Goal: Task Accomplishment & Management: Use online tool/utility

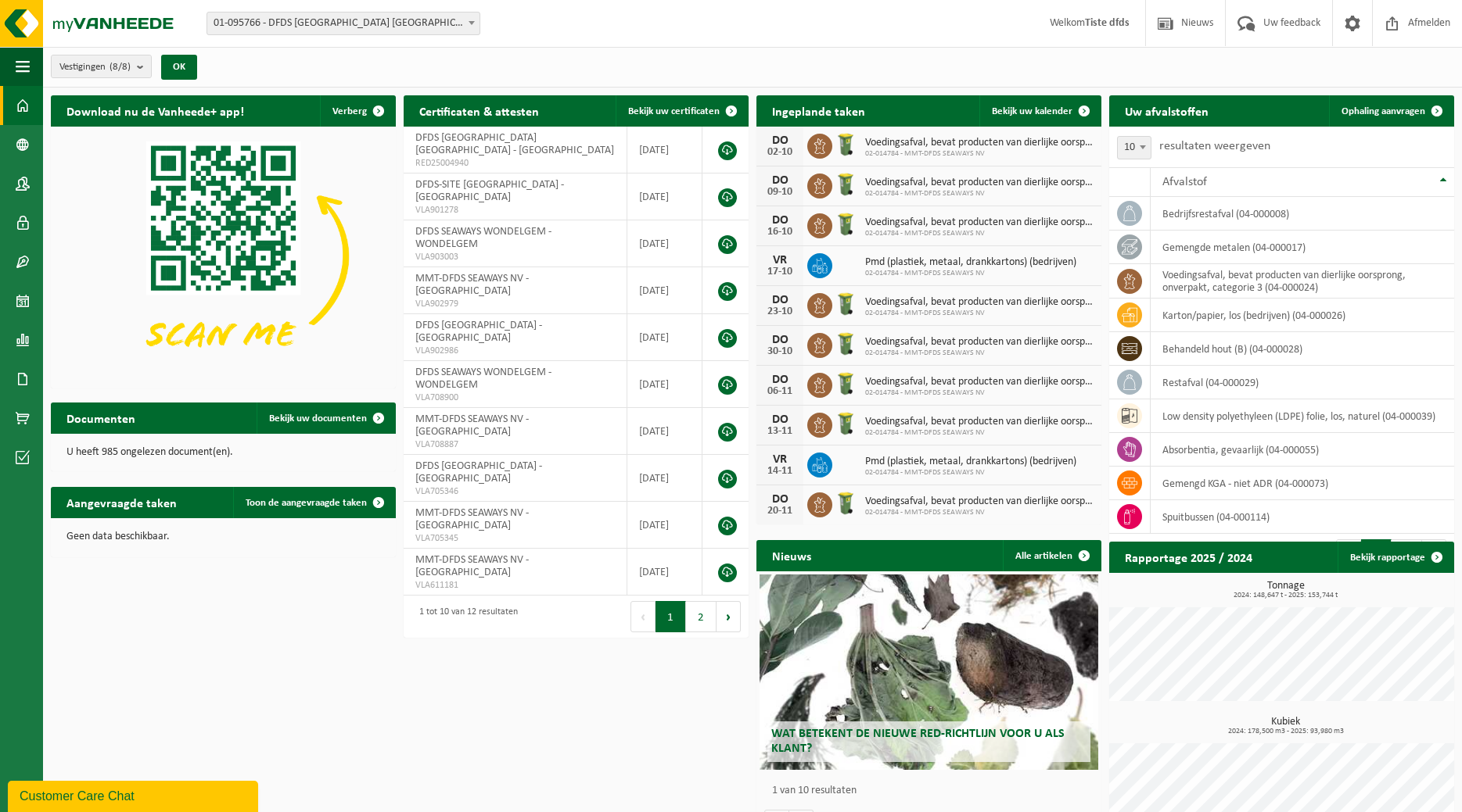
click at [193, 797] on div "Customer Care Chat" at bounding box center [132, 796] width 226 height 19
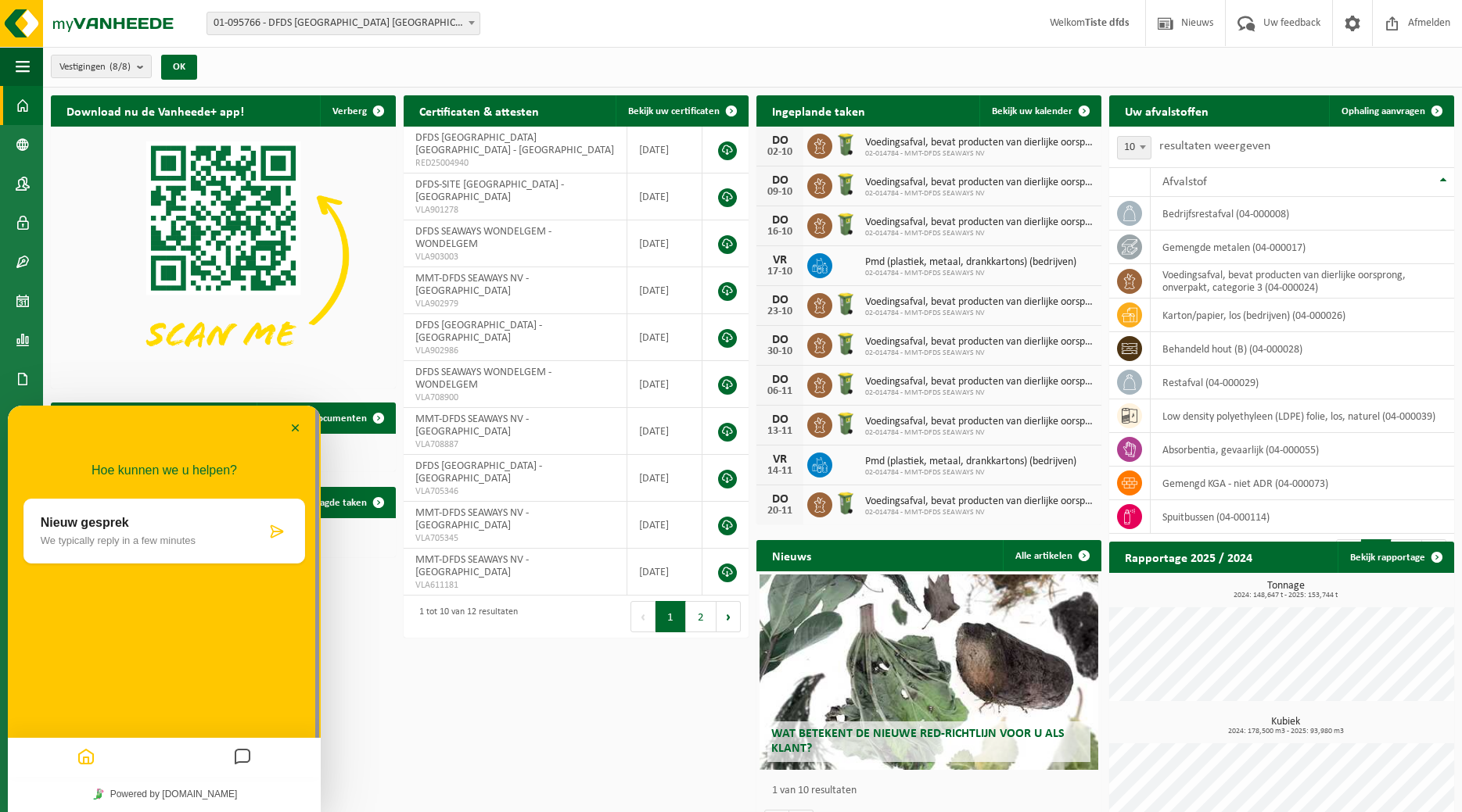
click at [145, 528] on p "Nieuw gesprek" at bounding box center [154, 523] width 225 height 14
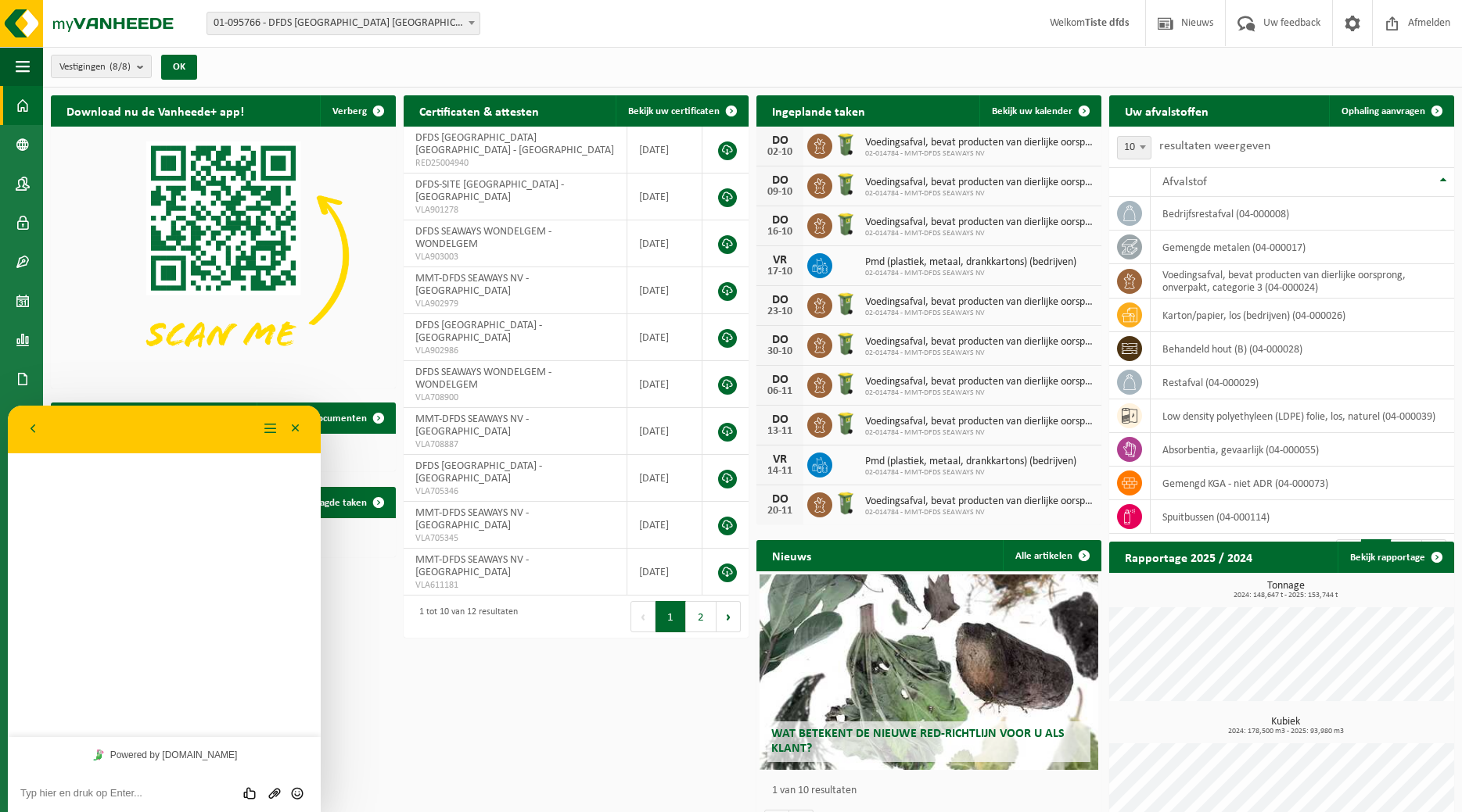
click at [155, 794] on textarea at bounding box center [165, 793] width 288 height 13
type textarea "beste , hoe exporteer ik de rapportage in excel"
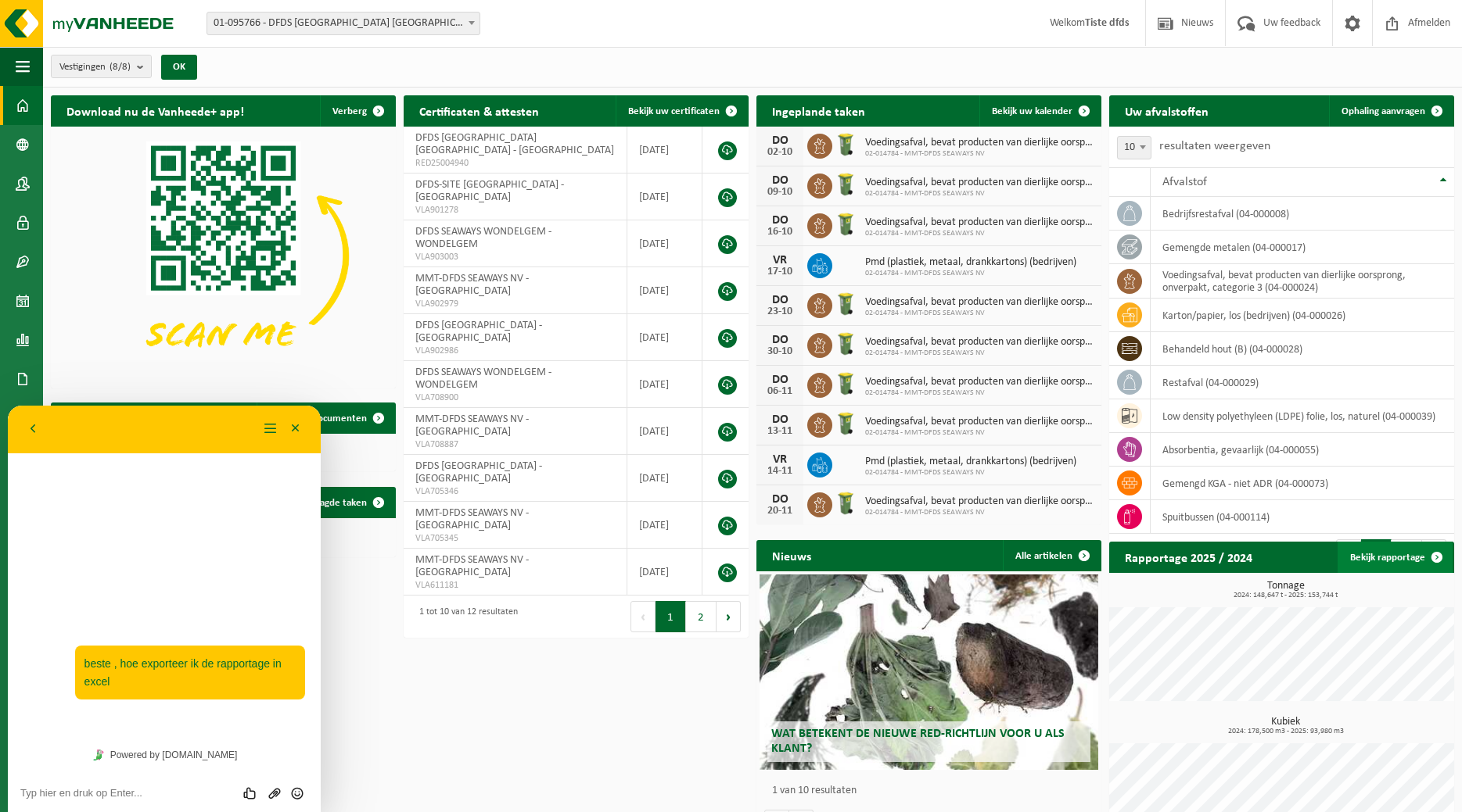
click at [1437, 555] on span at bounding box center [1437, 557] width 31 height 31
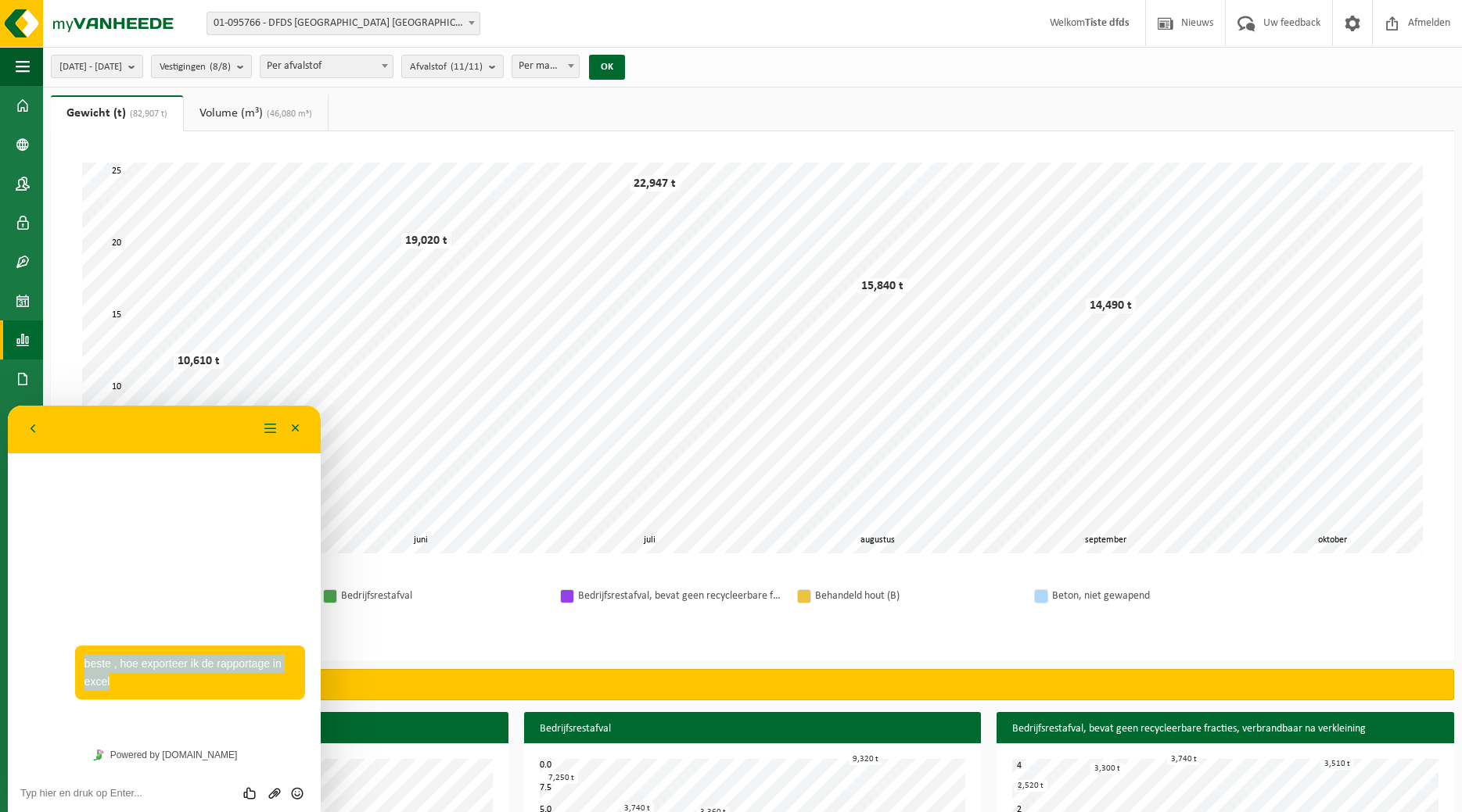
drag, startPoint x: 117, startPoint y: 432, endPoint x: 97, endPoint y: 339, distance: 95.1
click at [97, 417] on div "Terug" at bounding box center [139, 429] width 238 height 24
click at [296, 428] on button "Minimaliseer" at bounding box center [296, 429] width 25 height 24
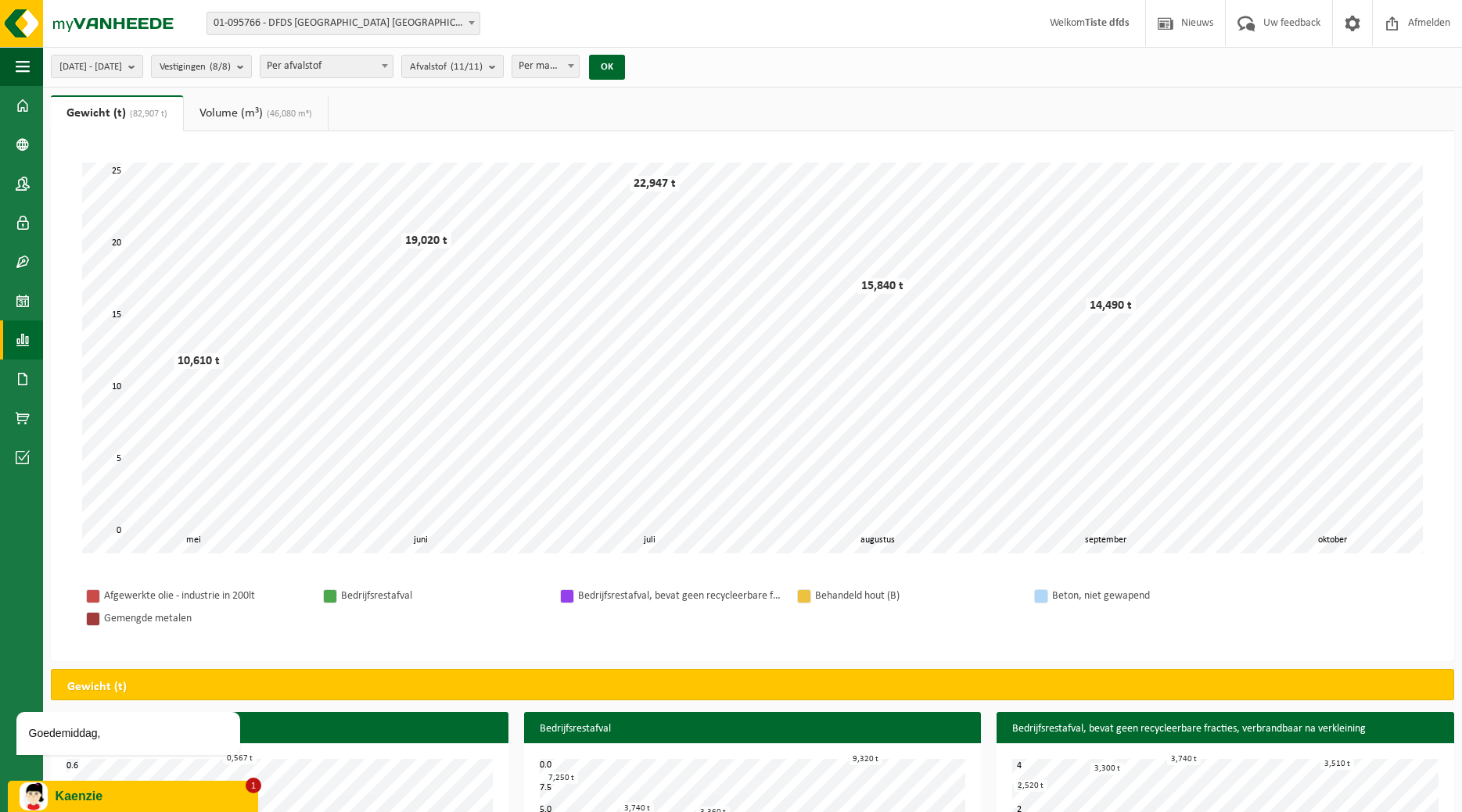
click at [270, 115] on span "(46,080 m³)" at bounding box center [287, 115] width 49 height 10
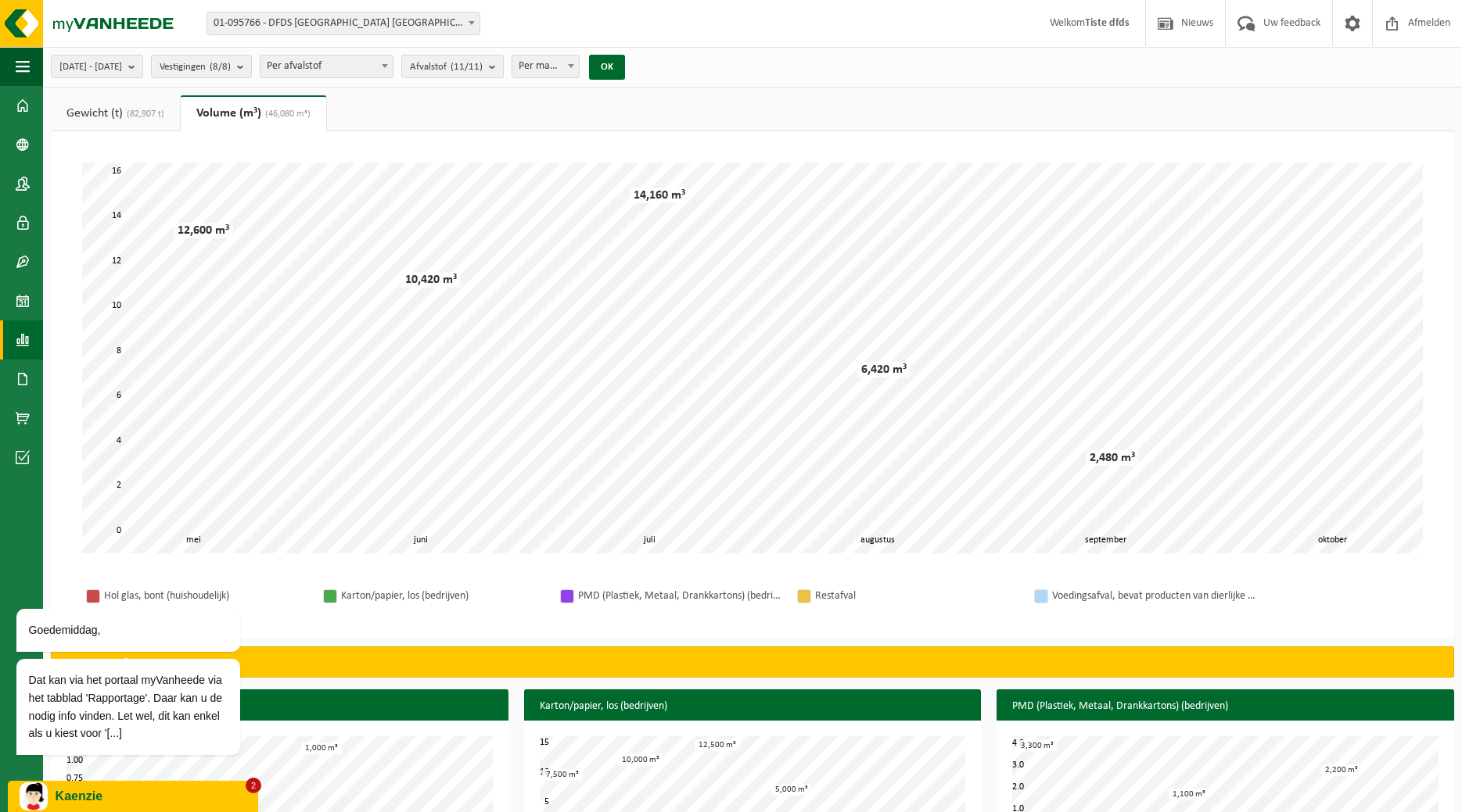
click at [95, 107] on link "Gewicht (t) (82,907 t)" at bounding box center [116, 113] width 129 height 36
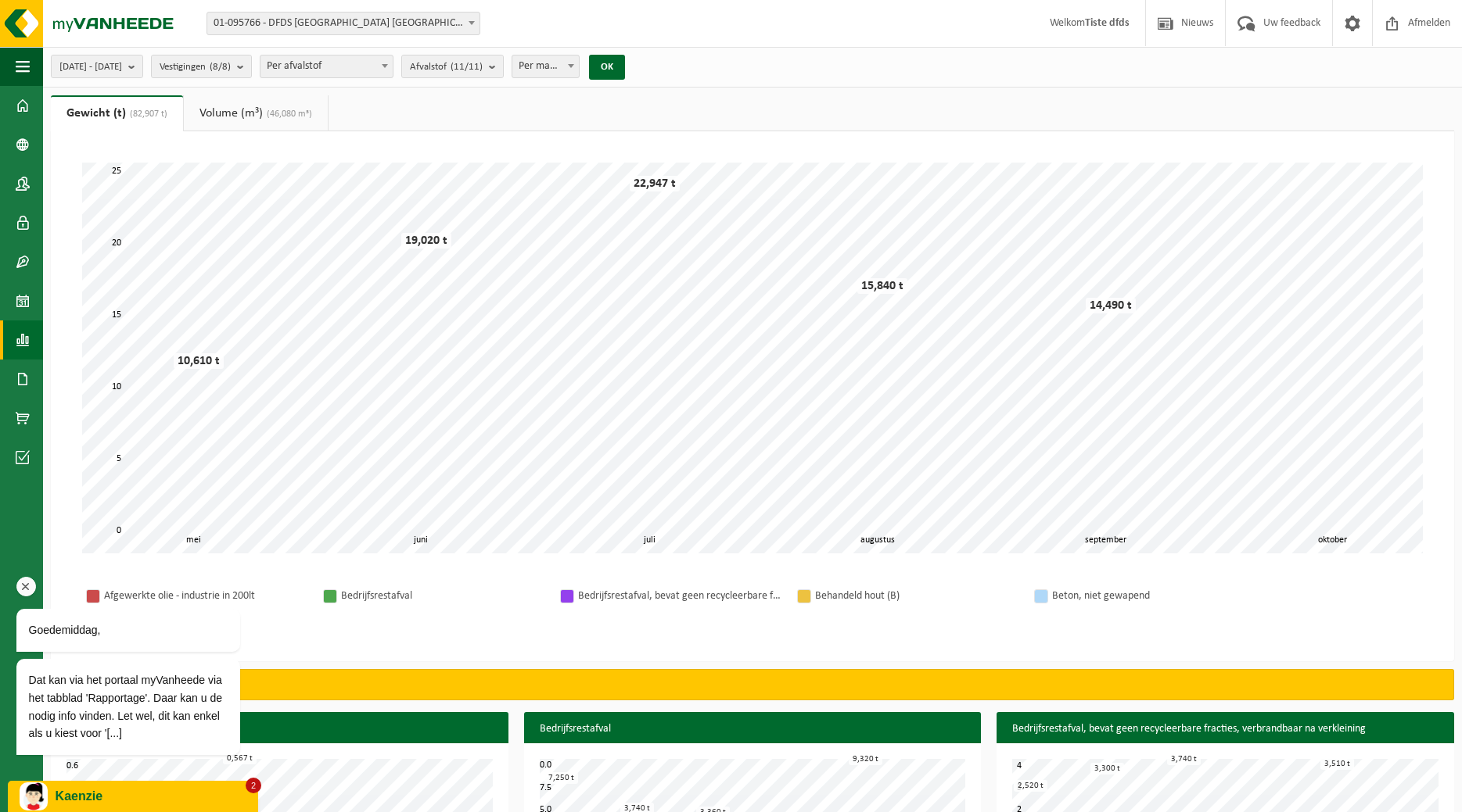
click at [171, 720] on span "Dat kan via het portaal myVanheede via het tabblad 'Rapportage'. Daar kan u de …" at bounding box center [125, 706] width 193 height 66
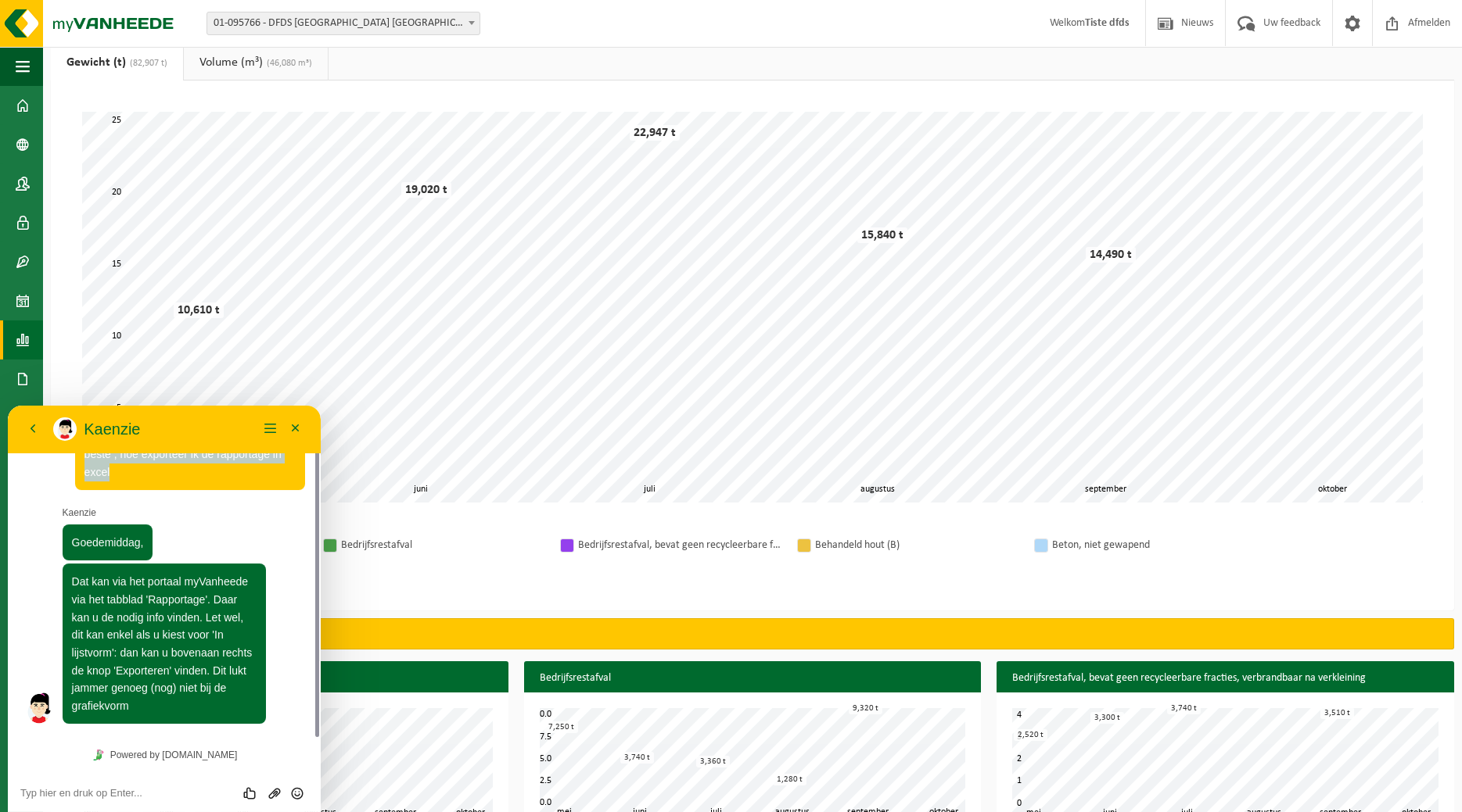
scroll to position [79, 0]
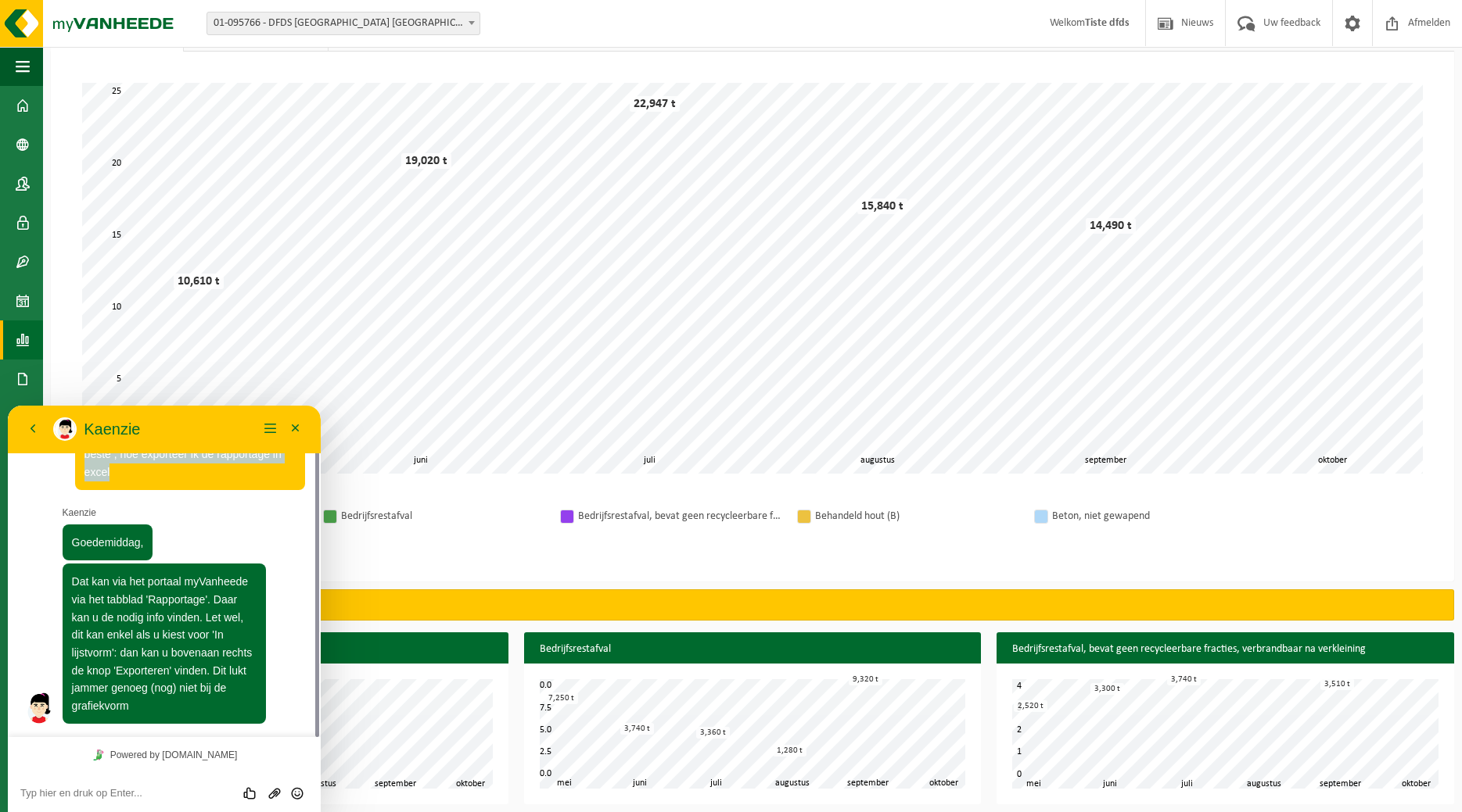
click at [192, 796] on textarea at bounding box center [165, 793] width 288 height 13
type textarea "bedankt"
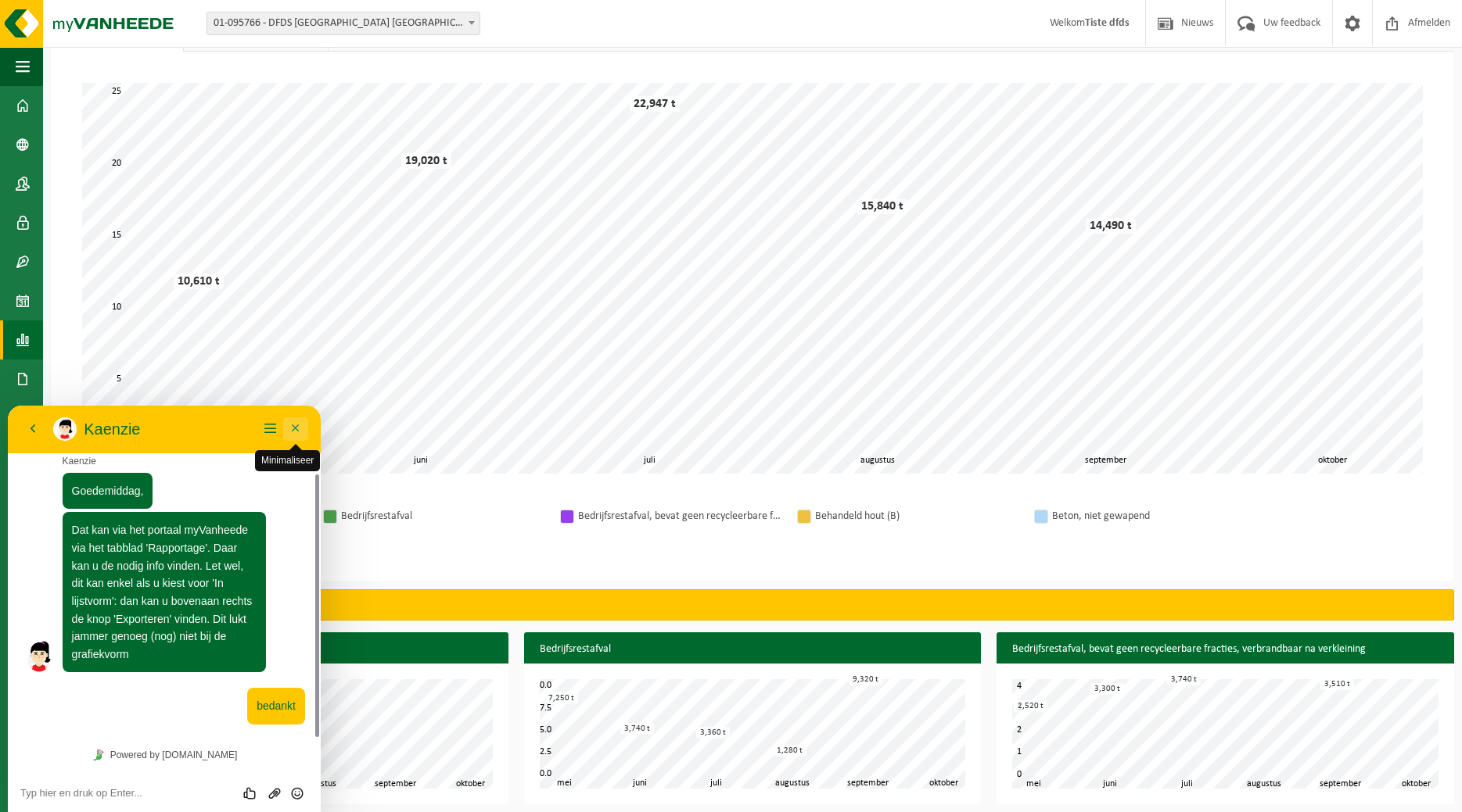
click at [290, 430] on button "Minimaliseer" at bounding box center [296, 429] width 25 height 24
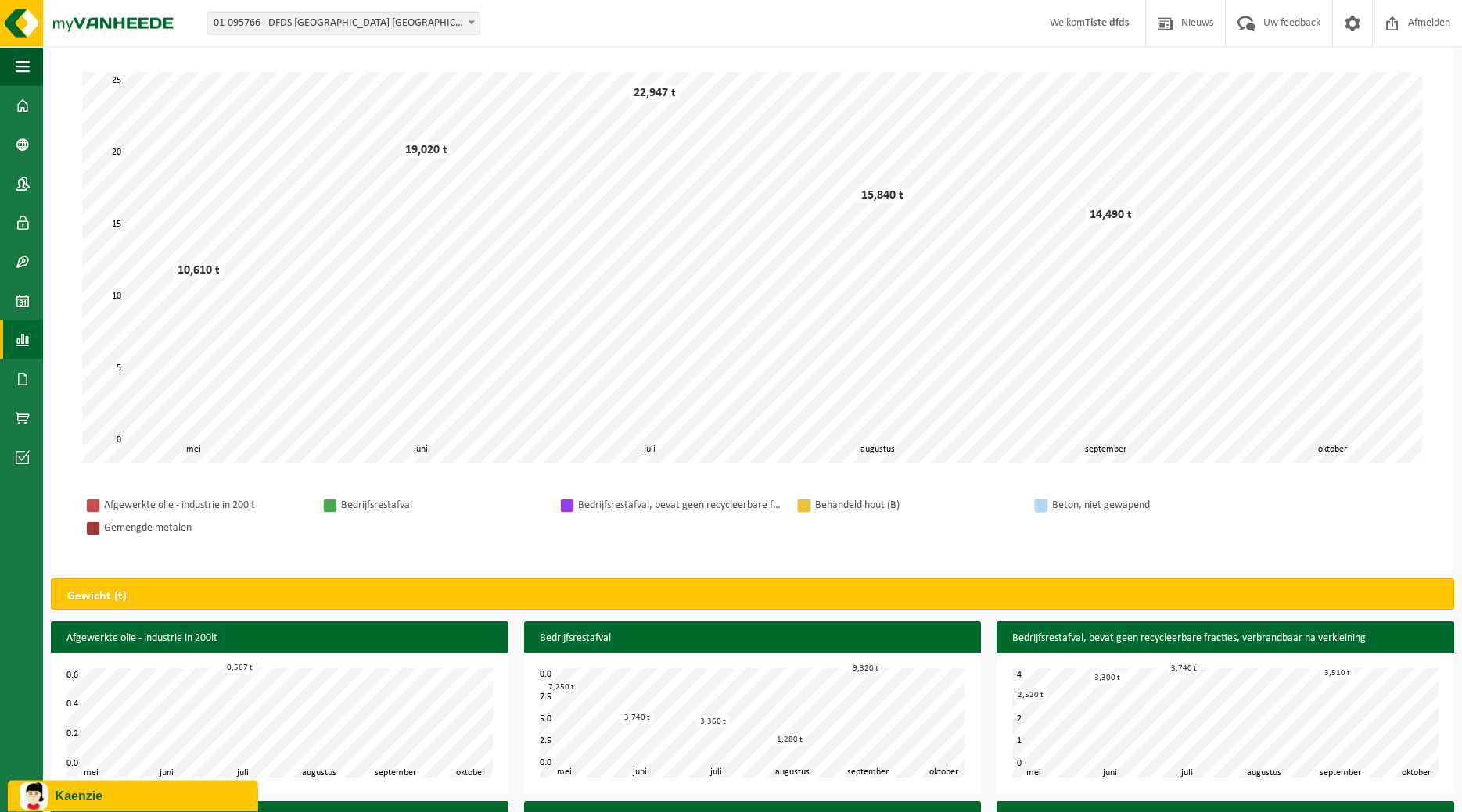
scroll to position [0, 0]
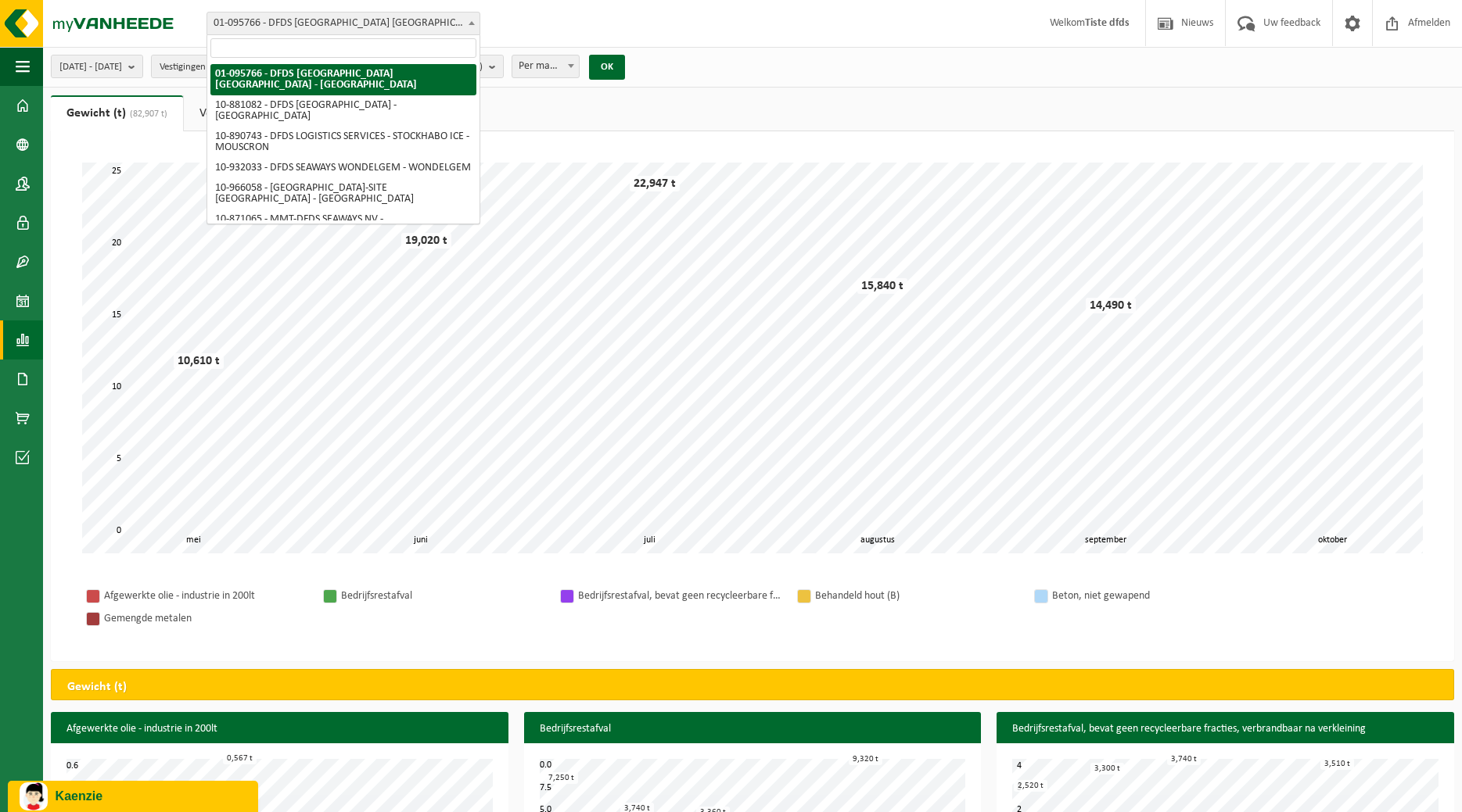
click at [471, 24] on b at bounding box center [471, 24] width 6 height 4
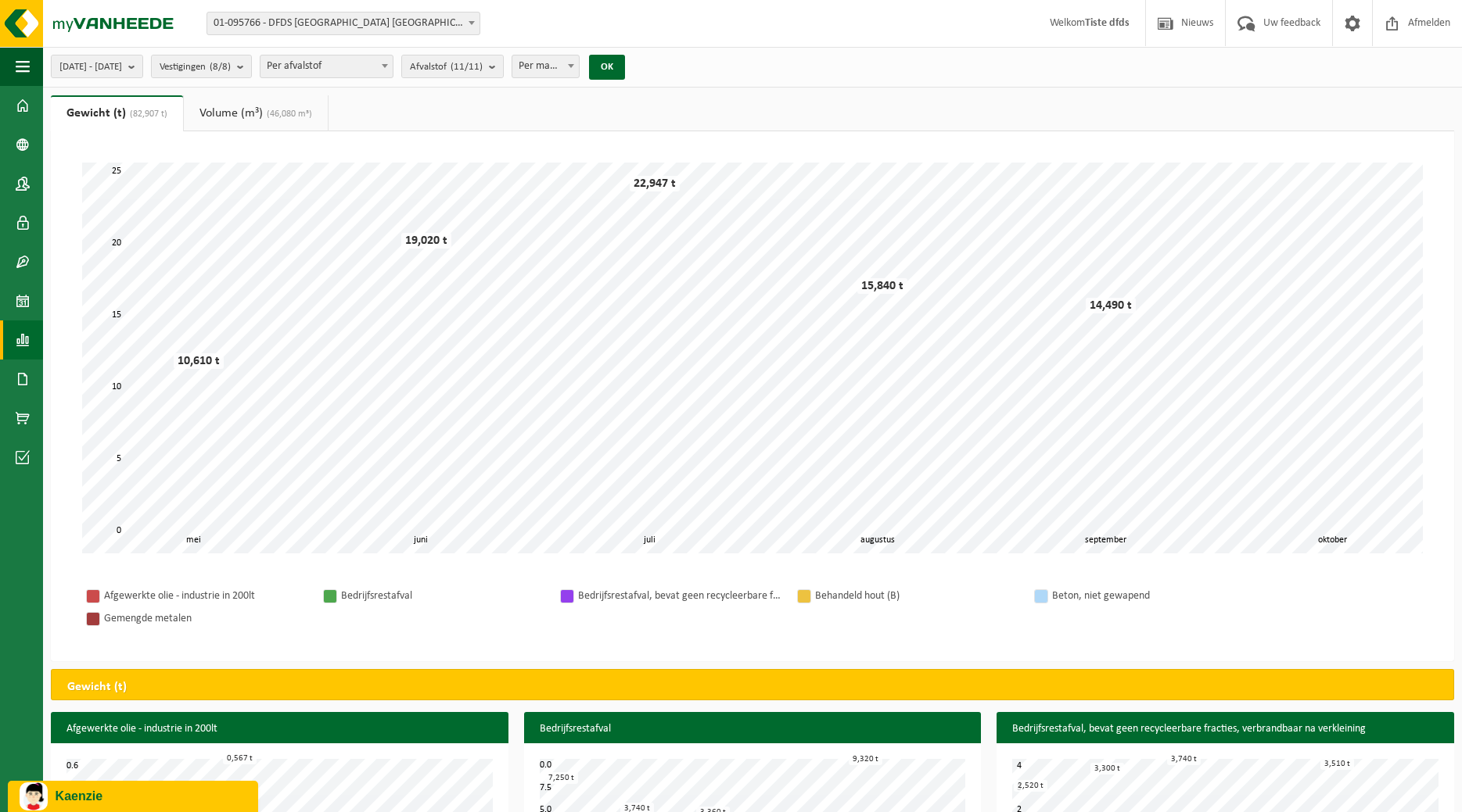
click at [243, 115] on link "Volume (m³) (46,080 m³)" at bounding box center [256, 113] width 144 height 36
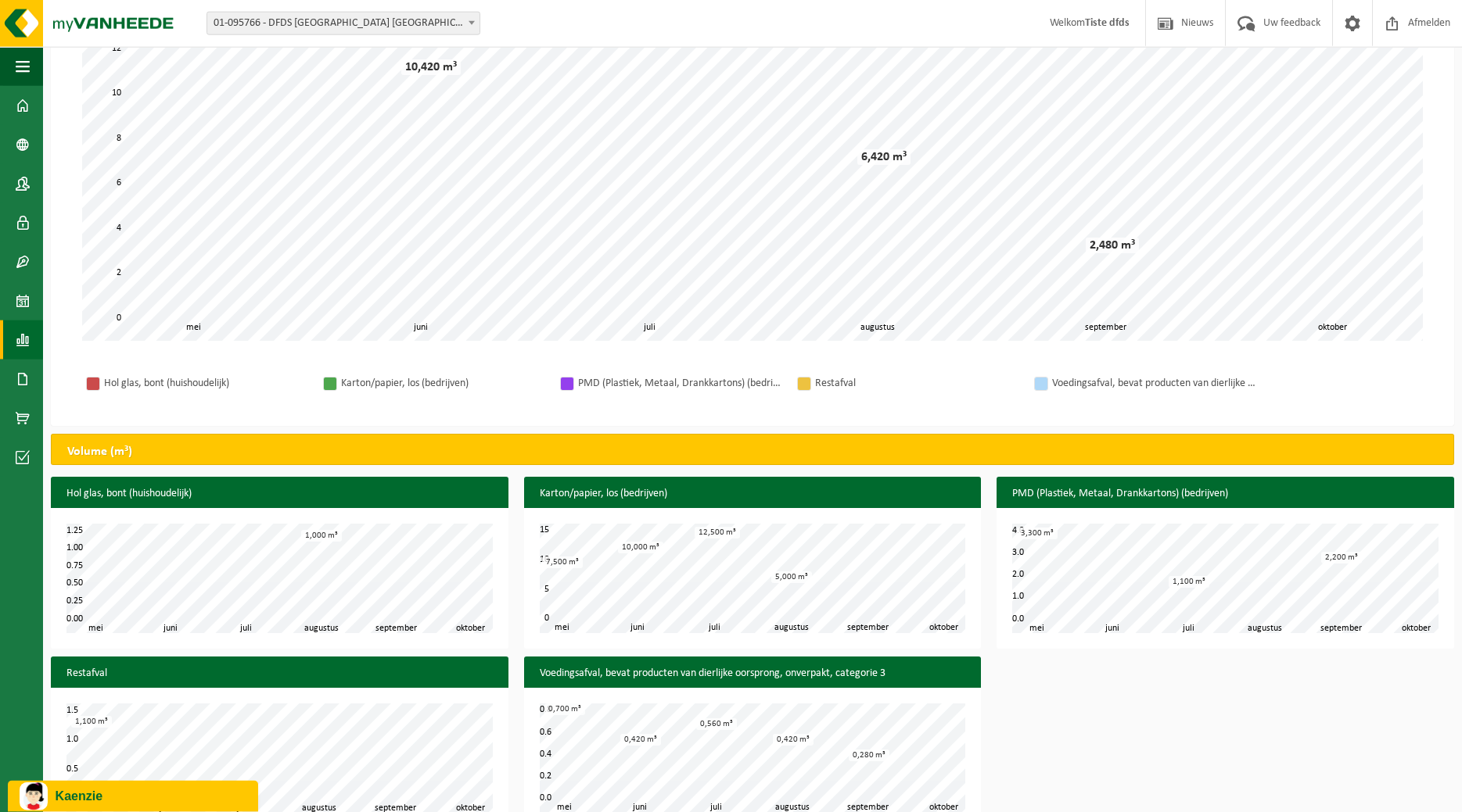
scroll to position [236, 0]
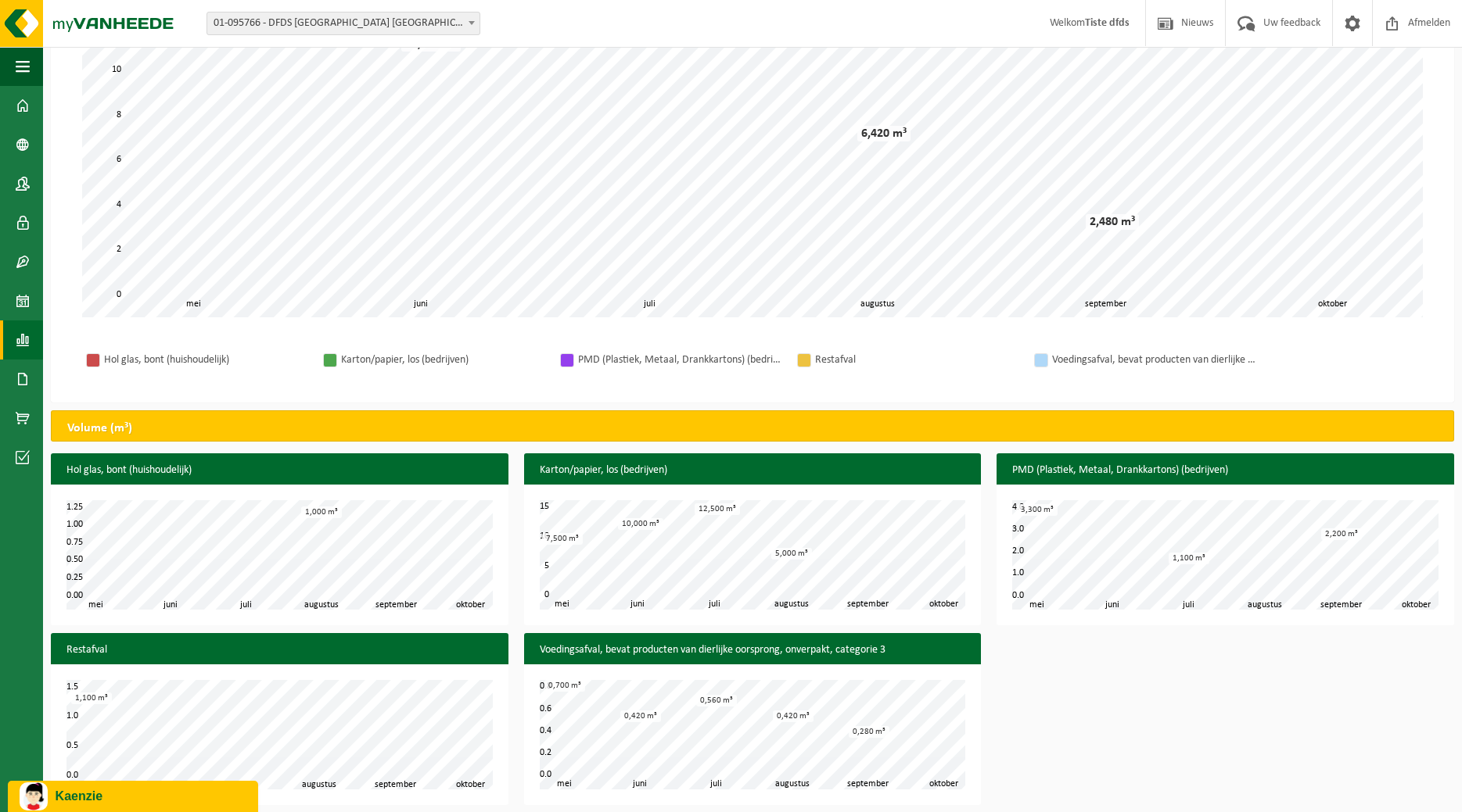
click at [136, 794] on p "Kaenzie" at bounding box center [151, 796] width 191 height 14
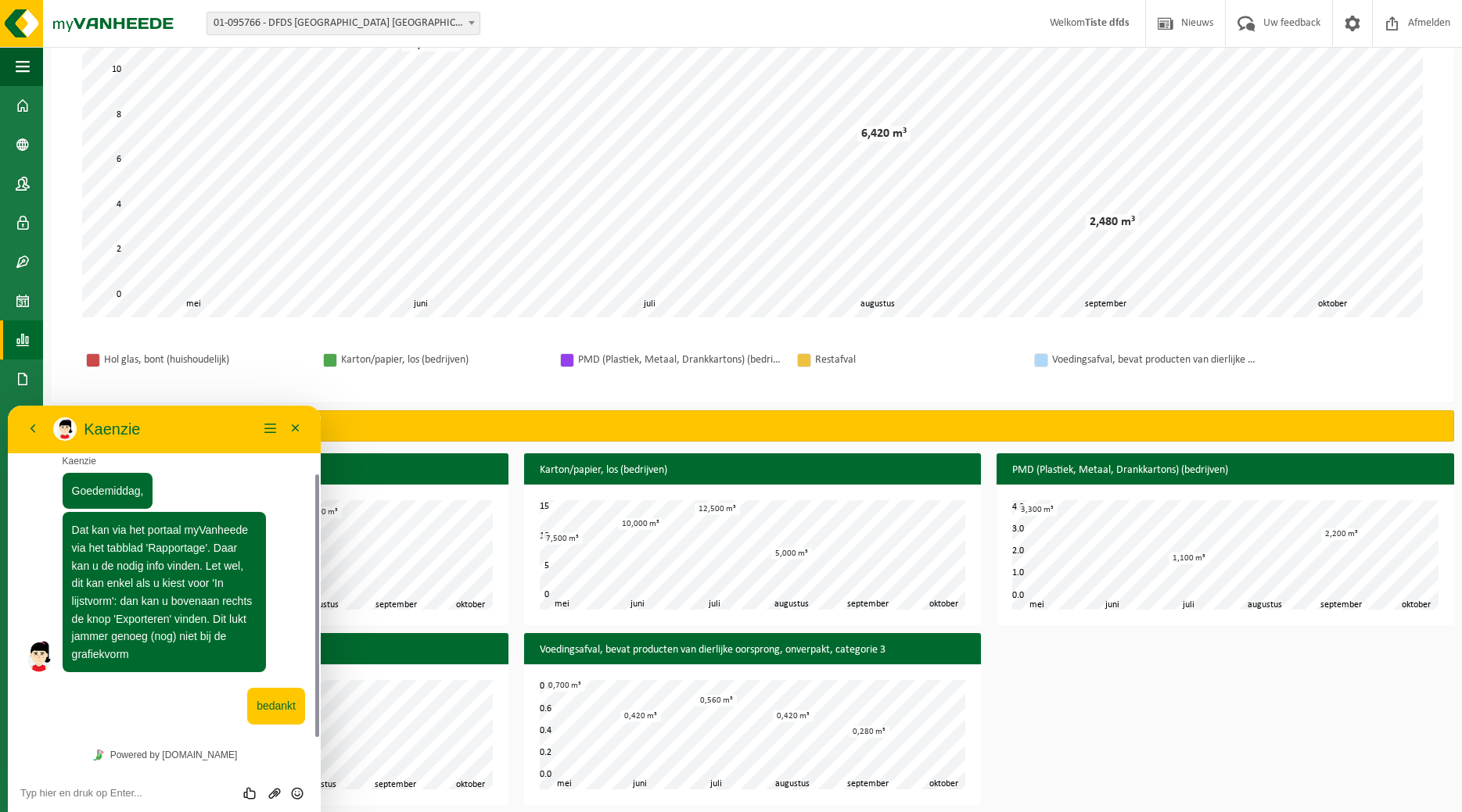
click at [1140, 675] on div "Hol glas, bont (huishoudelijk) juni juli augustus september mei oktober 0.00 1.…" at bounding box center [753, 633] width 1419 height 359
click at [294, 428] on button "Minimaliseer" at bounding box center [296, 429] width 25 height 24
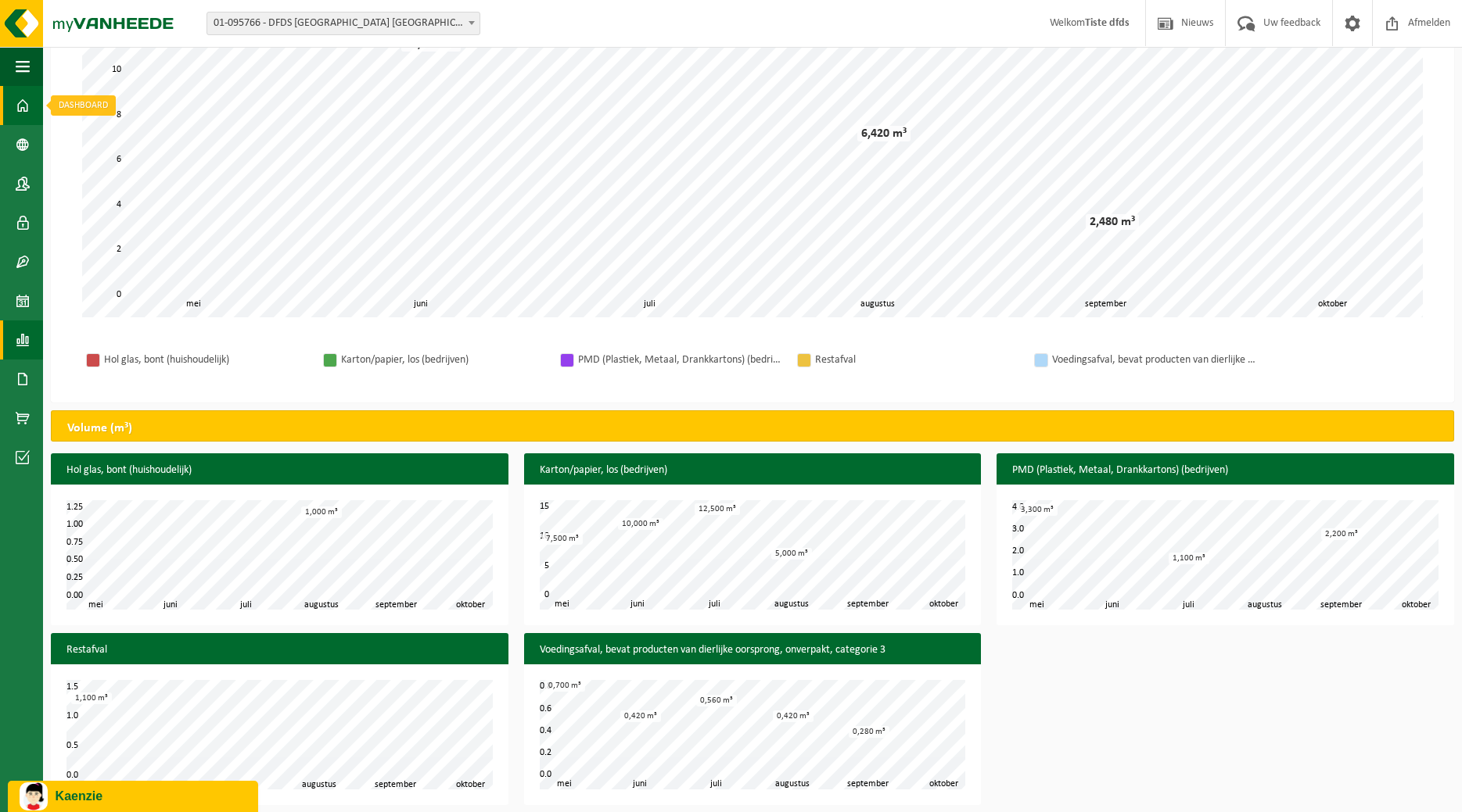
click at [24, 107] on span at bounding box center [23, 106] width 14 height 39
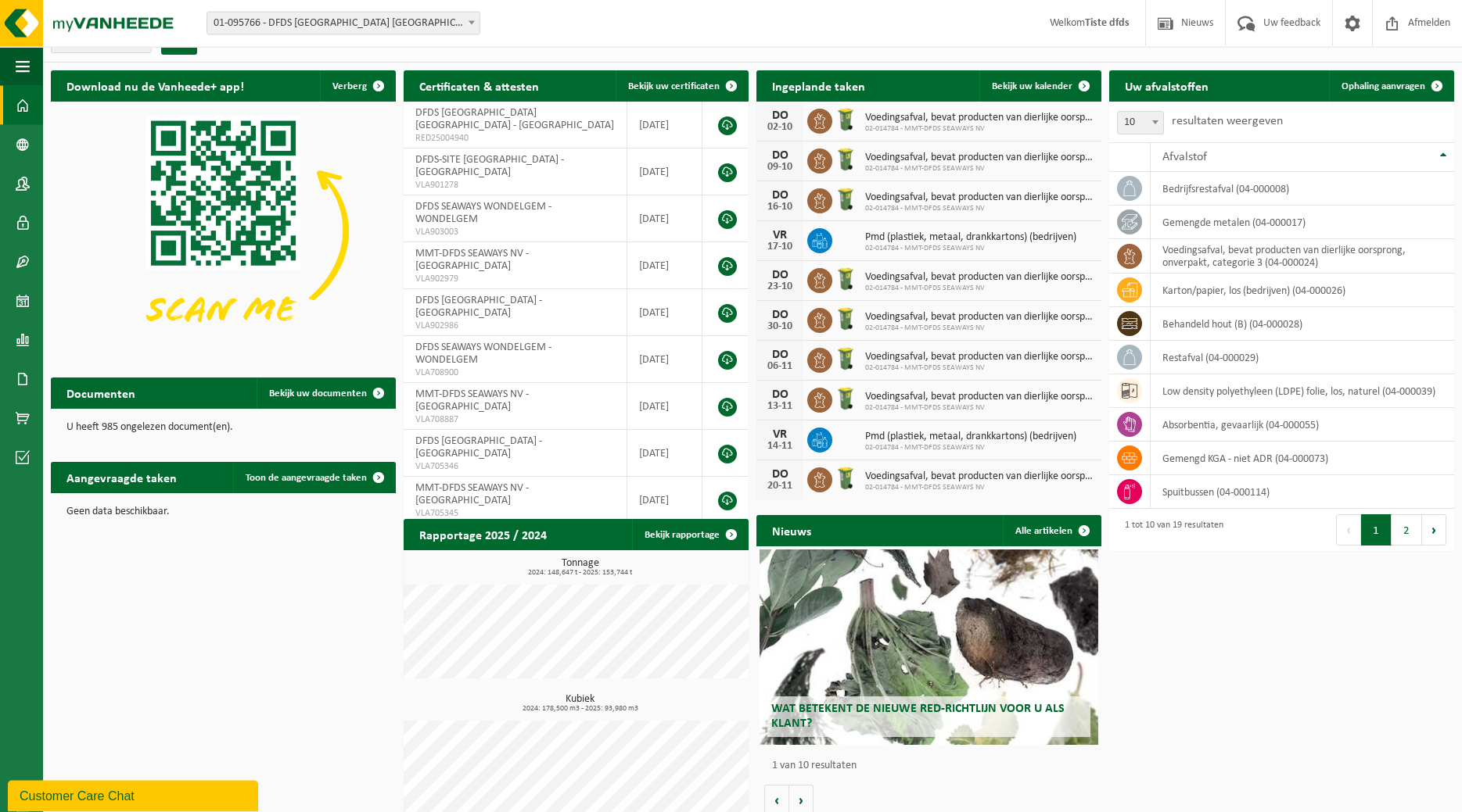
scroll to position [42, 0]
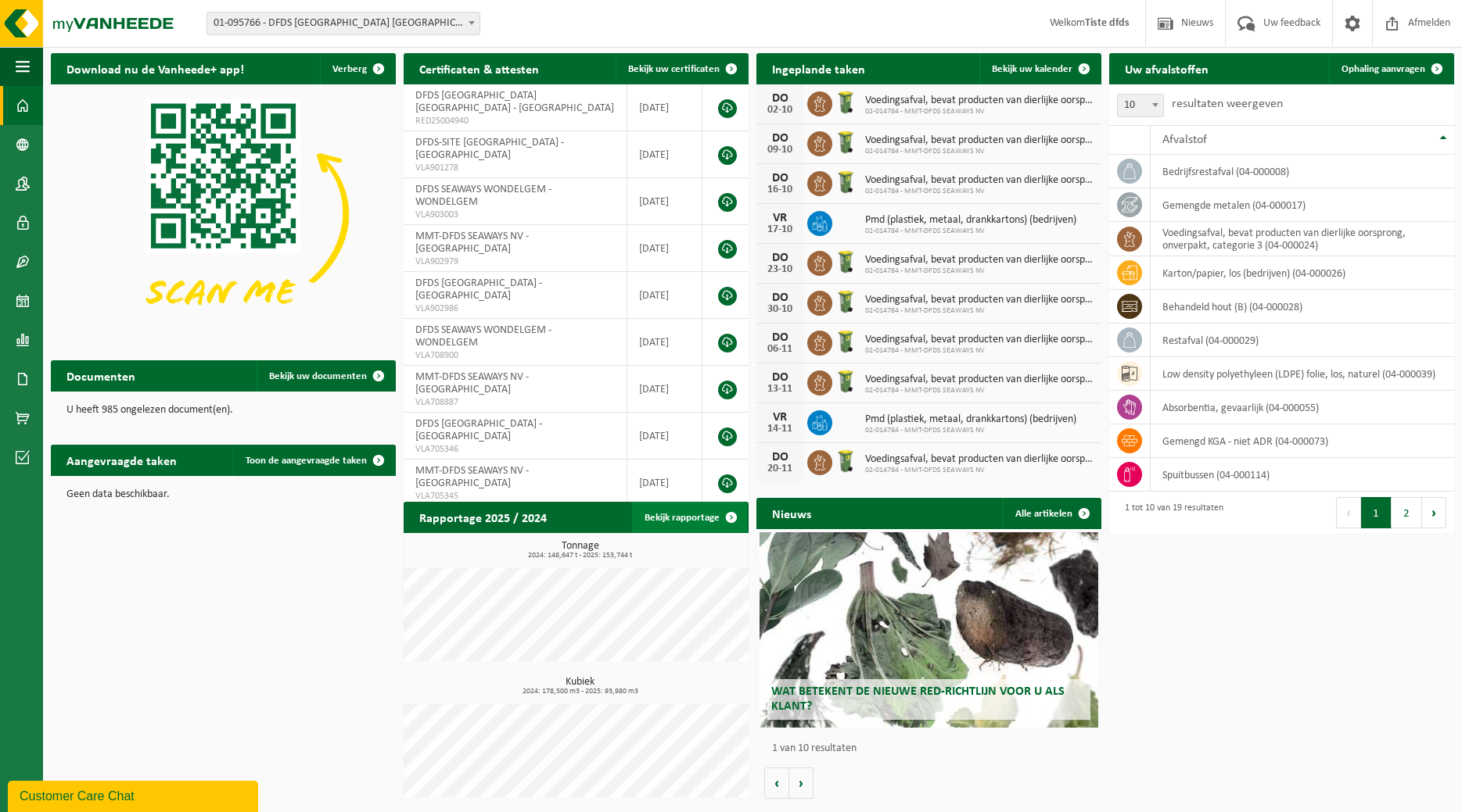
click at [733, 516] on span at bounding box center [731, 517] width 31 height 31
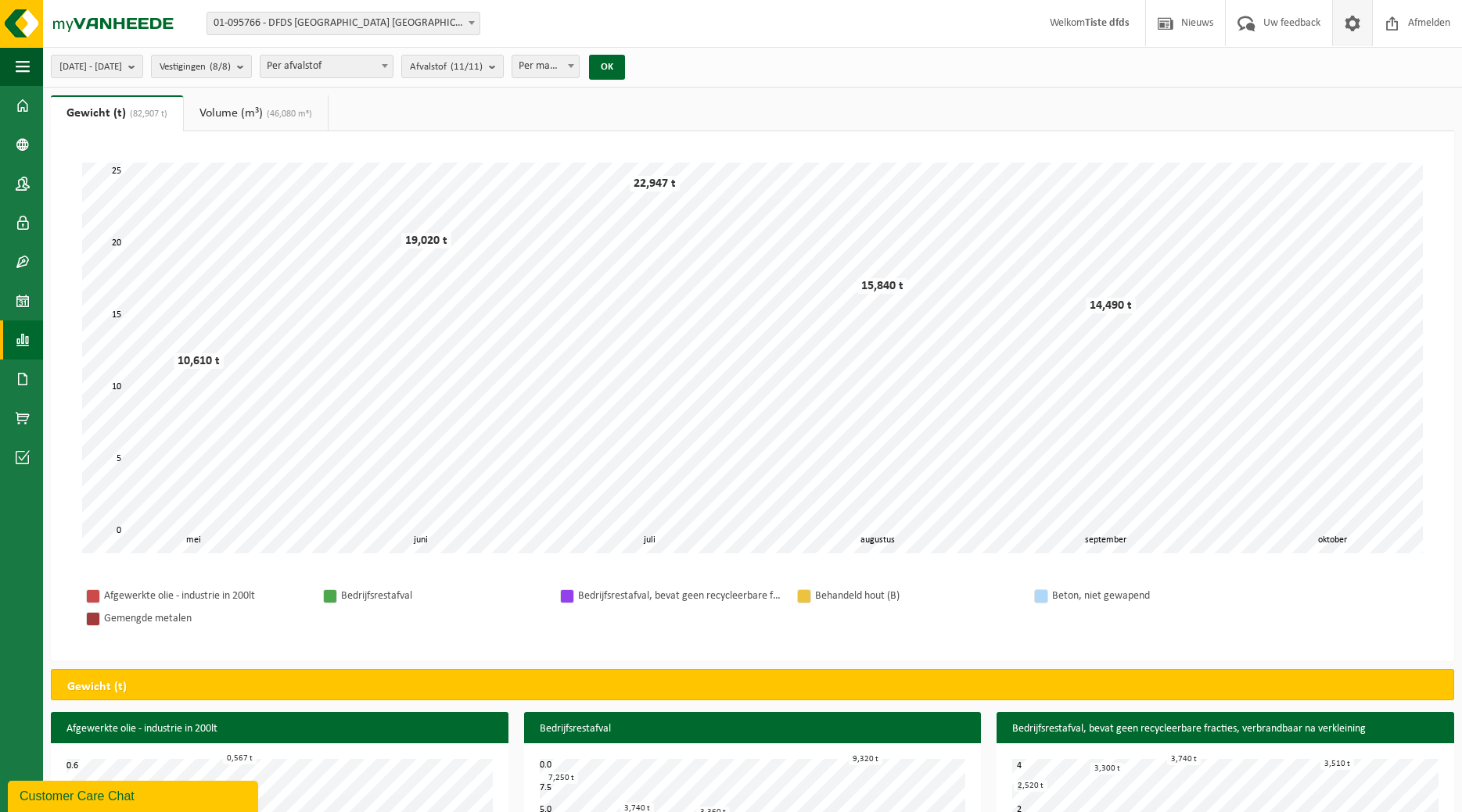
click at [1352, 24] on span at bounding box center [1352, 23] width 24 height 46
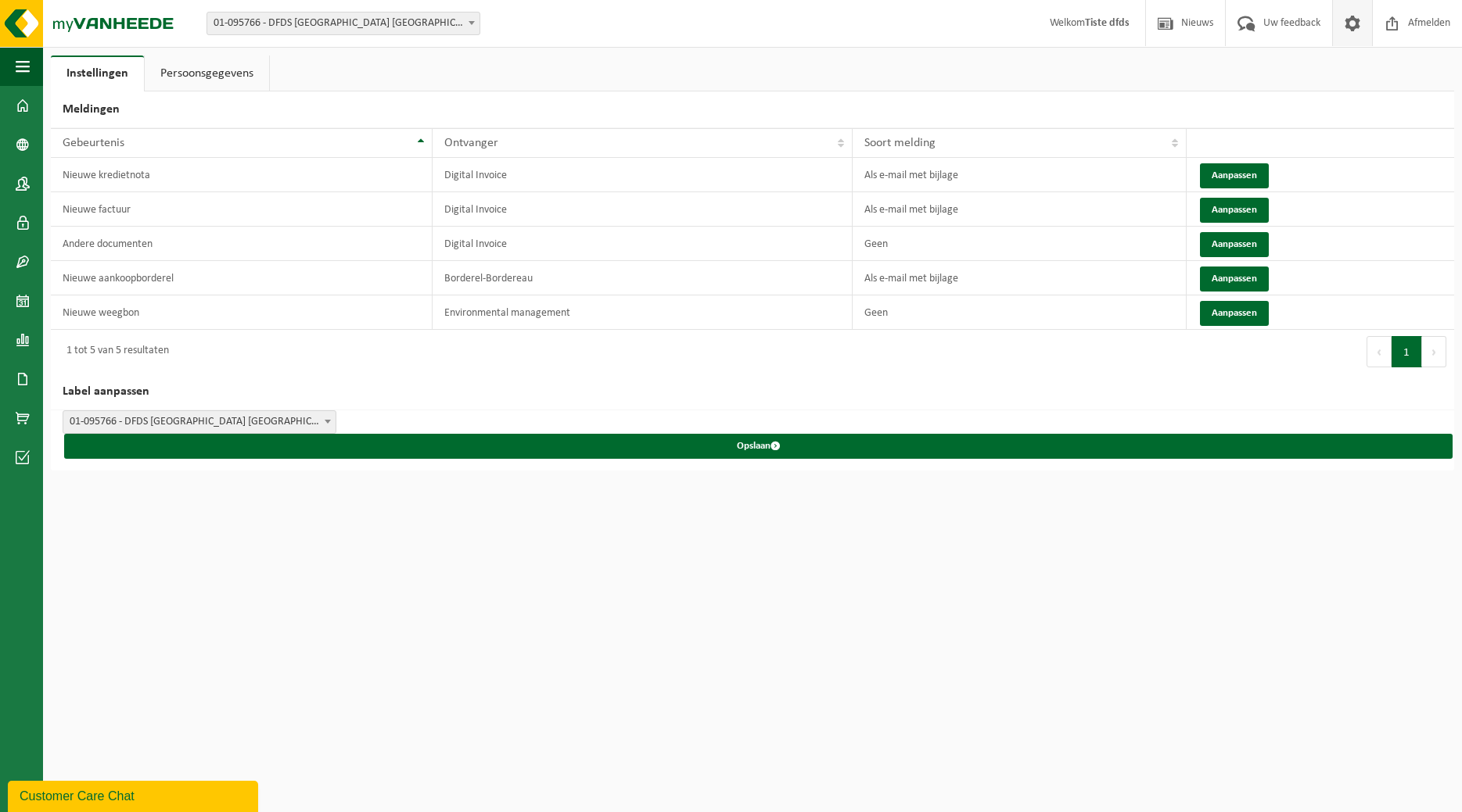
click at [1102, 29] on strong "Tiste dfds" at bounding box center [1106, 24] width 44 height 12
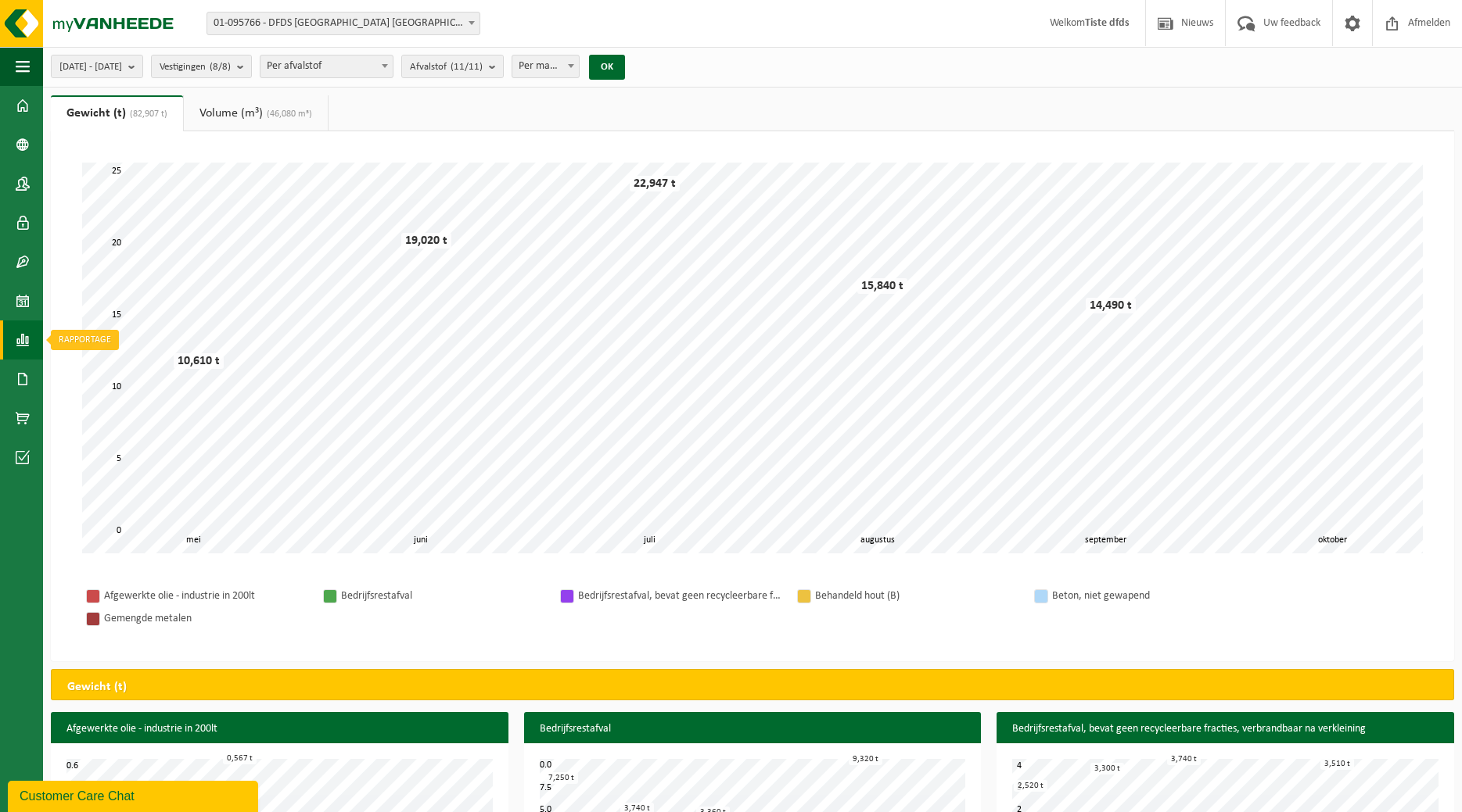
click at [28, 331] on span at bounding box center [23, 340] width 14 height 39
click at [99, 371] on span "In lijstvorm" at bounding box center [119, 373] width 55 height 29
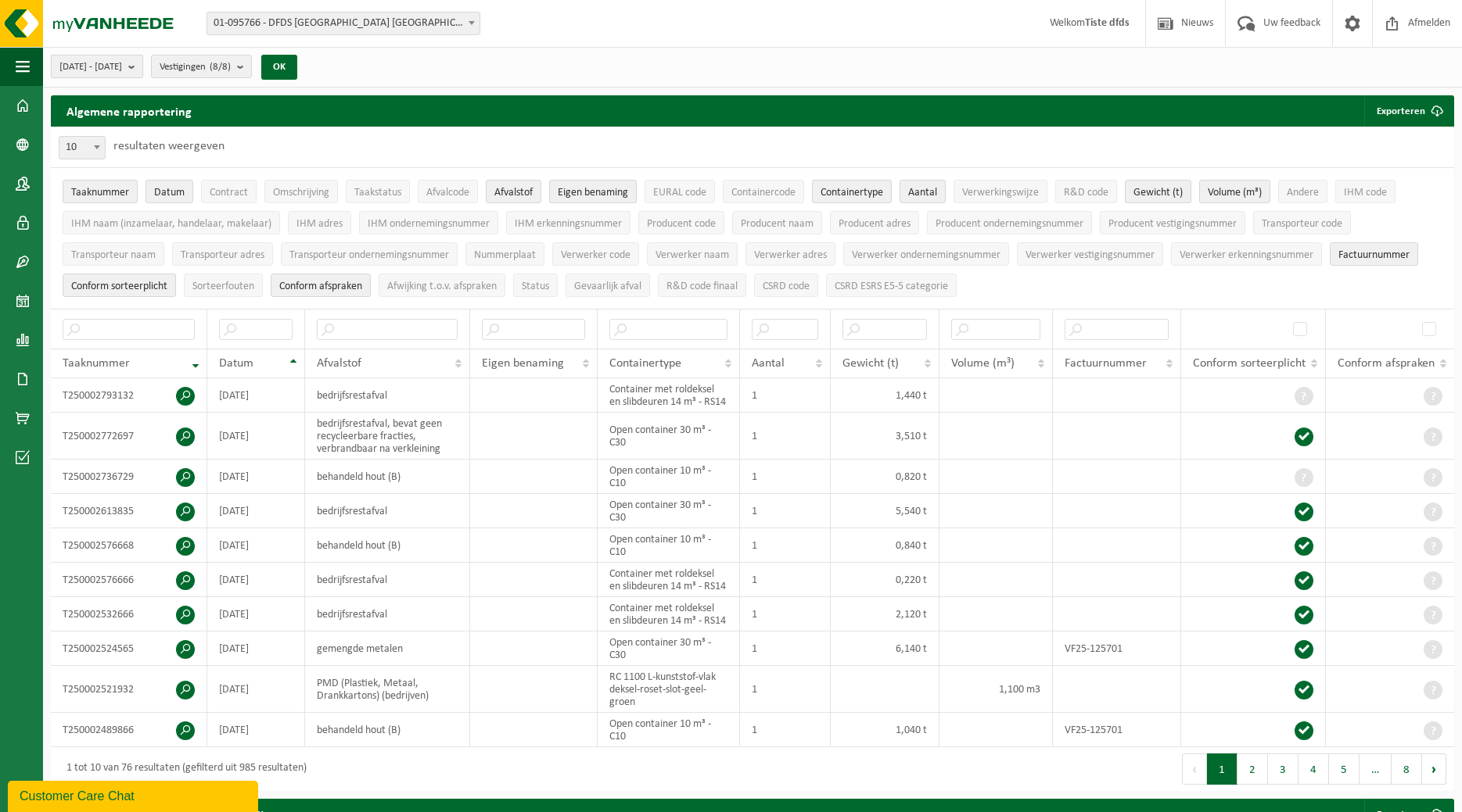
click at [142, 65] on b "submit" at bounding box center [135, 67] width 14 height 22
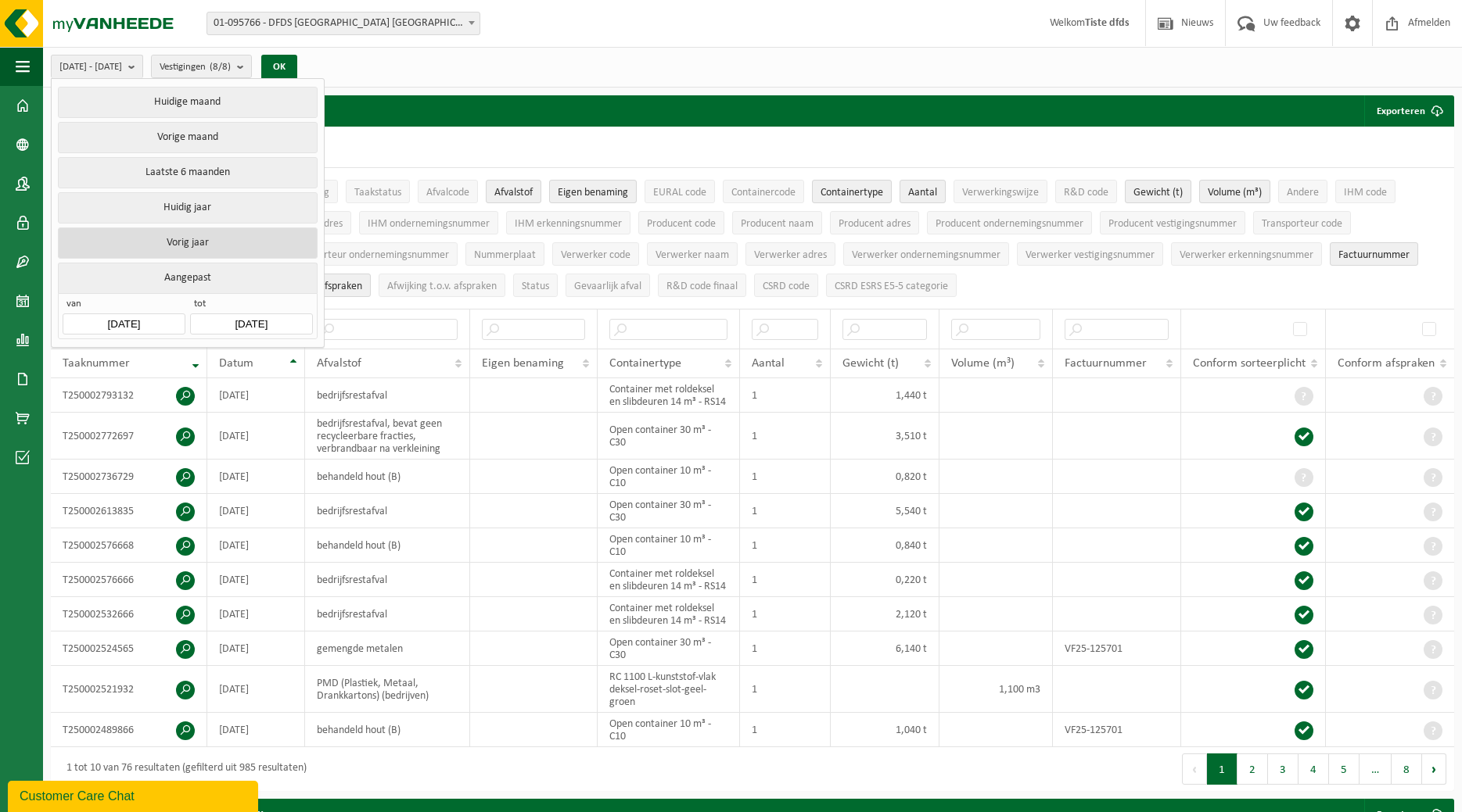
click at [192, 242] on button "Vorig jaar" at bounding box center [187, 243] width 259 height 31
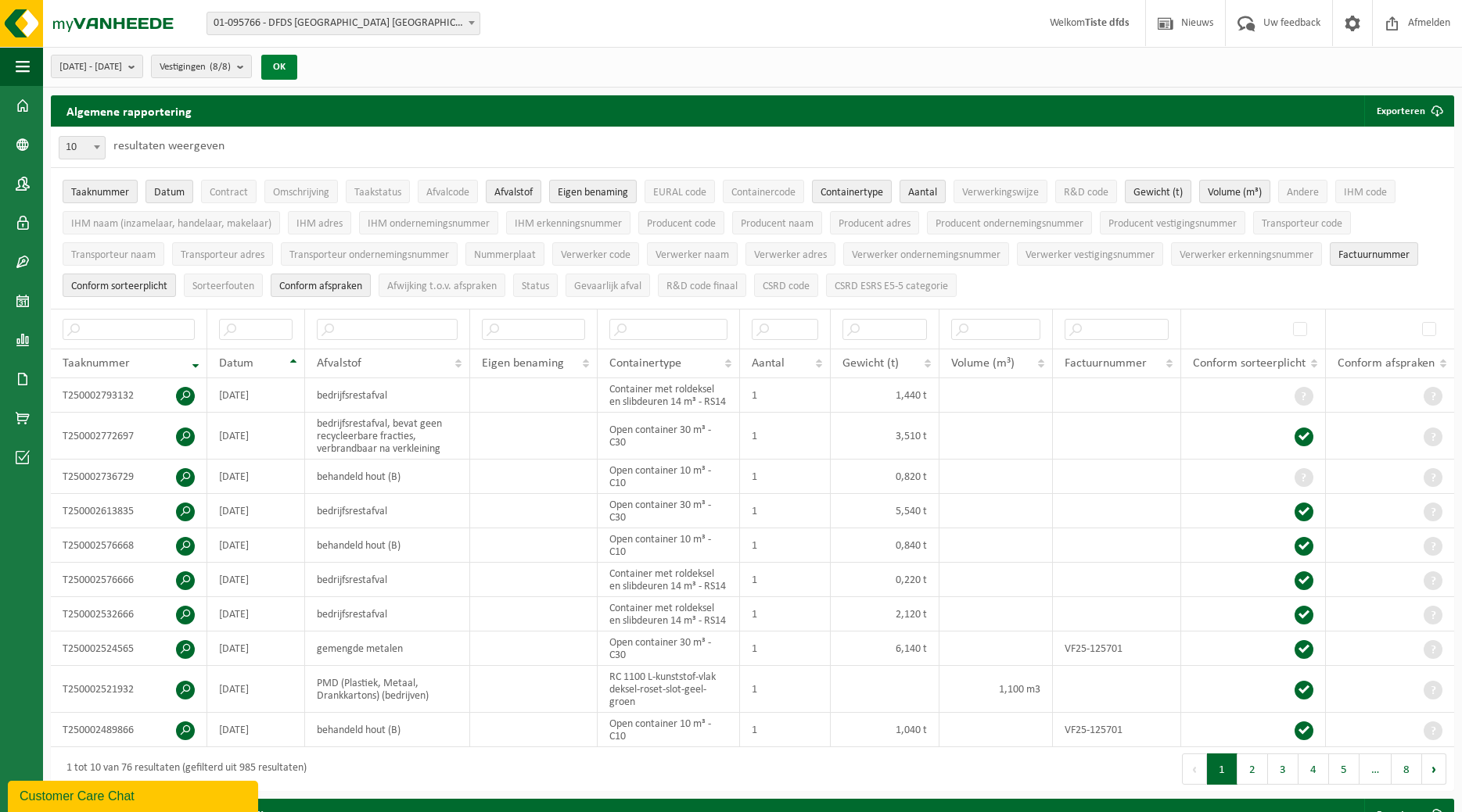
click at [297, 69] on button "OK" at bounding box center [279, 68] width 36 height 25
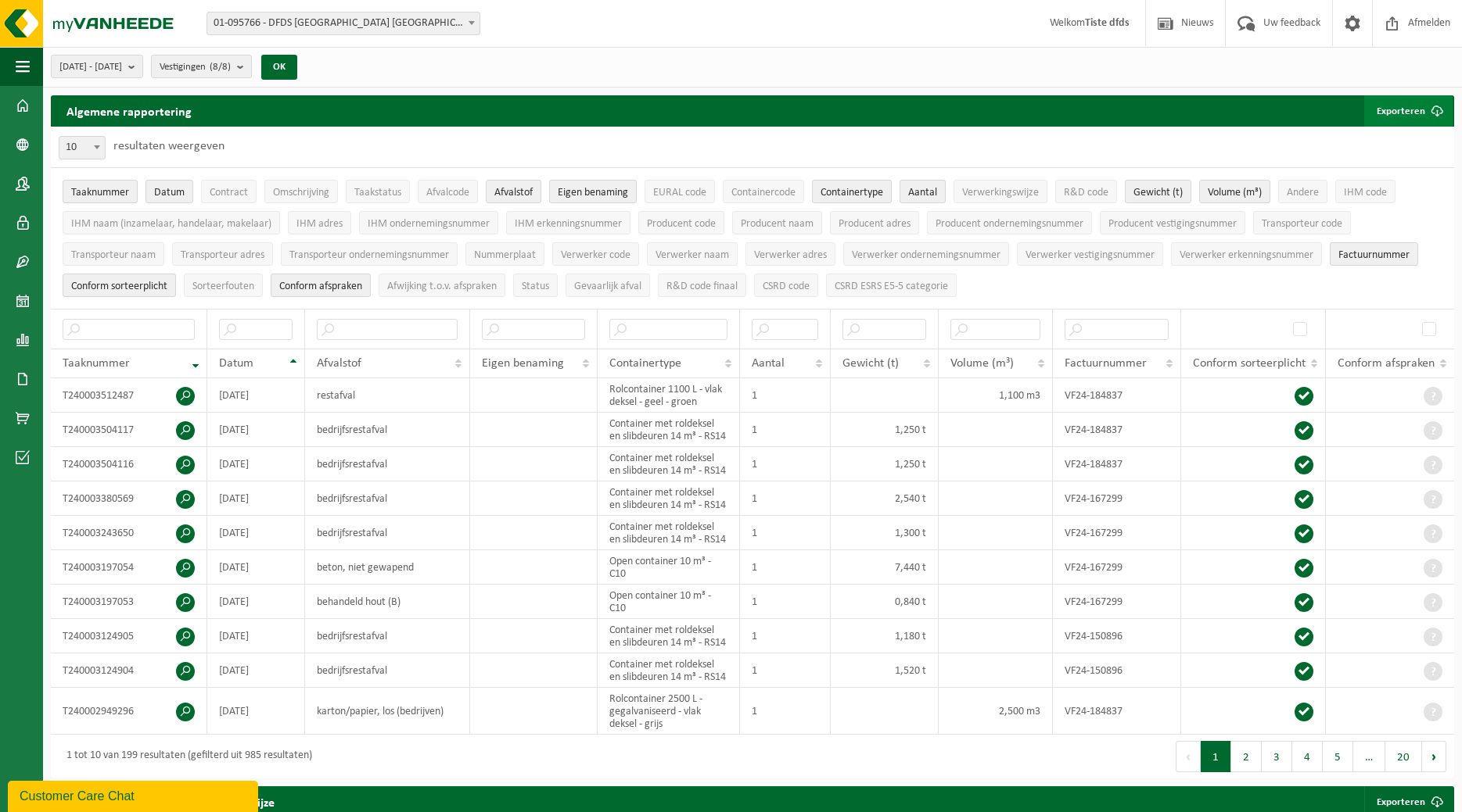
click at [1398, 112] on button "Exporteren" at bounding box center [1408, 111] width 88 height 31
click at [1395, 144] on link "Enkel mijn selectie" at bounding box center [1381, 142] width 141 height 31
click at [1421, 26] on span "Afmelden" at bounding box center [1429, 23] width 50 height 46
